Goal: Check status: Check status

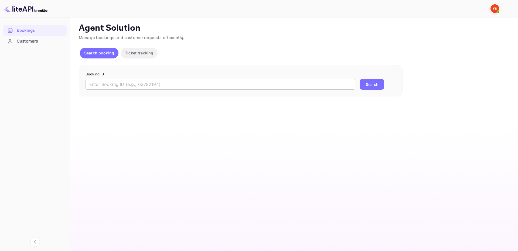
click at [263, 86] on input "text" at bounding box center [221, 84] width 270 height 11
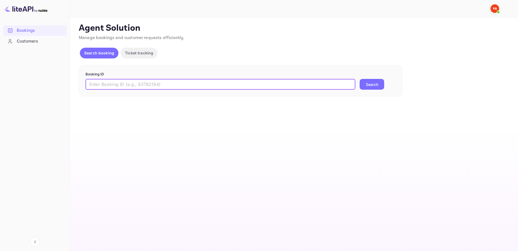
paste input "9128075"
type input "9128075"
click at [374, 83] on button "Search" at bounding box center [372, 84] width 25 height 11
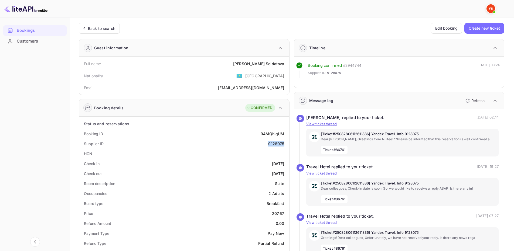
drag, startPoint x: 268, startPoint y: 145, endPoint x: 285, endPoint y: 144, distance: 17.0
click at [285, 144] on div "Supplier ID 9128075" at bounding box center [184, 144] width 206 height 10
copy div "9128075"
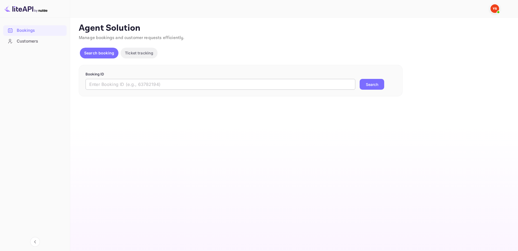
click at [264, 79] on form "Booking ID ​ Search" at bounding box center [241, 81] width 310 height 18
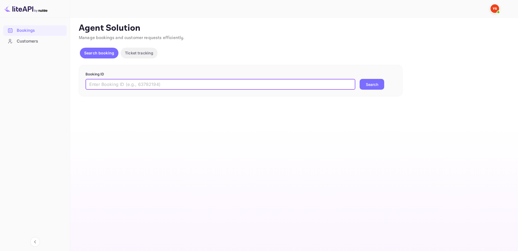
click at [313, 83] on input "text" at bounding box center [221, 84] width 270 height 11
paste input "9543671"
type input "9543671"
click at [373, 83] on button "Search" at bounding box center [372, 84] width 25 height 11
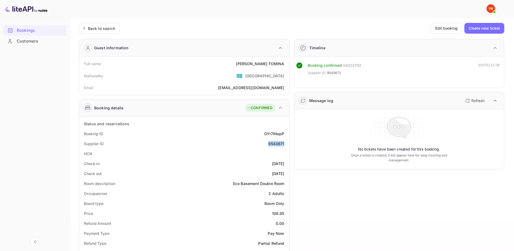
drag, startPoint x: 269, startPoint y: 144, endPoint x: 286, endPoint y: 143, distance: 17.3
click at [286, 143] on div "Supplier ID 9543671" at bounding box center [184, 144] width 206 height 10
copy div "9543671"
drag, startPoint x: 241, startPoint y: 62, endPoint x: 285, endPoint y: 69, distance: 44.2
click at [285, 69] on div "Full name [PERSON_NAME]" at bounding box center [184, 64] width 206 height 10
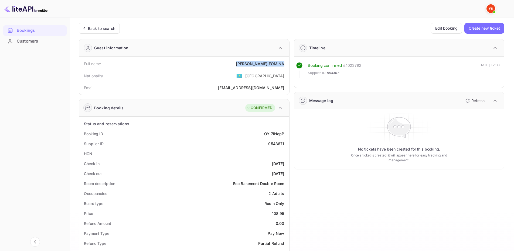
copy div "[PERSON_NAME]"
drag, startPoint x: 270, startPoint y: 215, endPoint x: 287, endPoint y: 213, distance: 17.1
copy div "108.95"
